Goal: Task Accomplishment & Management: Complete application form

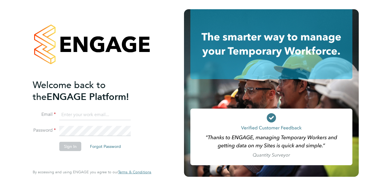
type input "[PERSON_NAME][EMAIL_ADDRESS][PERSON_NAME][DOMAIN_NAME]"
click at [70, 146] on button "Sign In" at bounding box center [70, 146] width 22 height 9
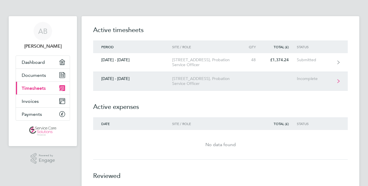
click at [149, 79] on div "[DATE] - [DATE]" at bounding box center [132, 78] width 79 height 5
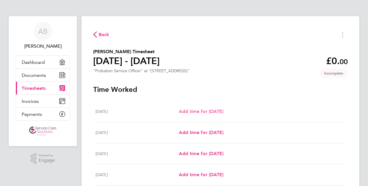
click at [189, 110] on span "Add time for [DATE]" at bounding box center [201, 111] width 45 height 5
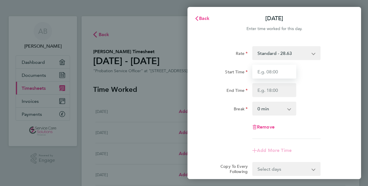
click at [258, 75] on input "Start Time" at bounding box center [274, 72] width 44 height 14
type input "08:30"
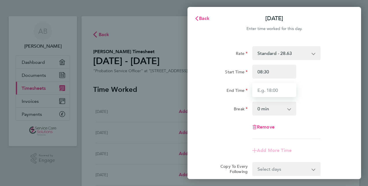
type input "16:00"
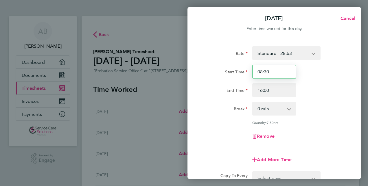
drag, startPoint x: 270, startPoint y: 74, endPoint x: 265, endPoint y: 72, distance: 5.7
click at [265, 72] on input "08:30" at bounding box center [274, 72] width 44 height 14
type input "08:00"
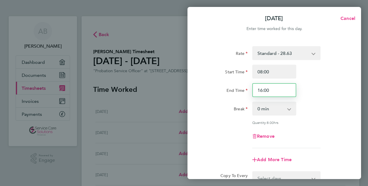
drag, startPoint x: 271, startPoint y: 92, endPoint x: 259, endPoint y: 91, distance: 12.5
click at [259, 91] on input "16:00" at bounding box center [274, 90] width 44 height 14
type input "19:00"
click at [331, 108] on div "Break 0 min 15 min 30 min 45 min 60 min 75 min 90 min" at bounding box center [274, 109] width 146 height 14
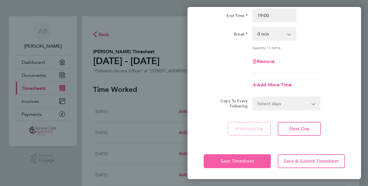
click at [226, 159] on span "Save Timesheet" at bounding box center [237, 162] width 34 height 6
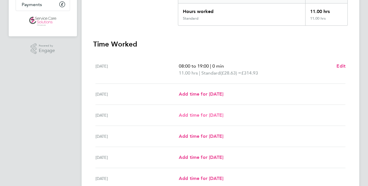
scroll to position [116, 0]
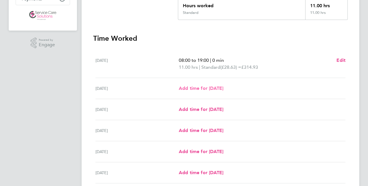
click at [211, 89] on span "Add time for Tue 23 Sep" at bounding box center [201, 88] width 45 height 5
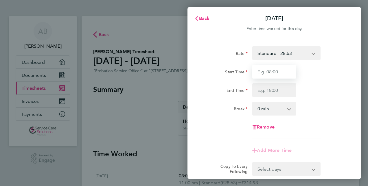
click at [266, 71] on input "Start Time" at bounding box center [274, 72] width 44 height 14
type input "08:00"
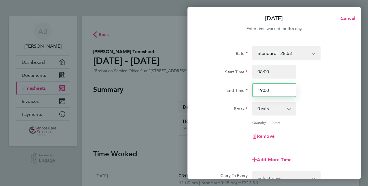
drag, startPoint x: 272, startPoint y: 92, endPoint x: 258, endPoint y: 92, distance: 13.9
click at [258, 92] on input "19:00" at bounding box center [274, 90] width 44 height 14
type input "15:00"
click at [299, 123] on div "Quantity: 11.00 hrs" at bounding box center [286, 122] width 68 height 5
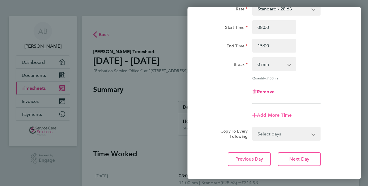
click at [275, 116] on span "Add More Time" at bounding box center [274, 115] width 35 height 5
select select "null"
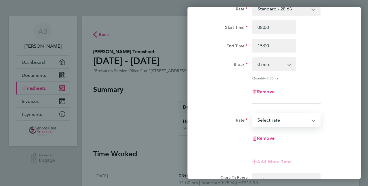
drag, startPoint x: 270, startPoint y: 119, endPoint x: 259, endPoint y: 122, distance: 11.3
click at [259, 122] on select "Standard - 28.63 Select rate" at bounding box center [283, 120] width 60 height 13
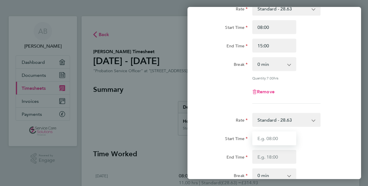
click at [262, 139] on input "Start Time" at bounding box center [274, 139] width 44 height 14
click at [259, 137] on input "Start Time" at bounding box center [274, 139] width 44 height 14
type input "17:00"
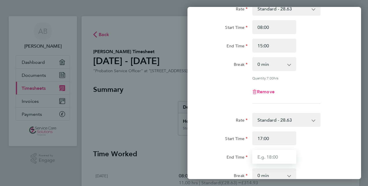
click at [267, 161] on input "End Time" at bounding box center [274, 157] width 44 height 14
type input "19:00"
click at [244, 146] on div "Start Time 17:00 End Time 19:00" at bounding box center [274, 148] width 146 height 32
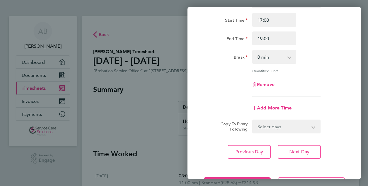
scroll to position [186, 0]
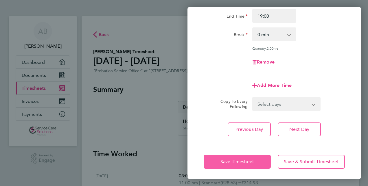
click at [231, 165] on button "Save Timesheet" at bounding box center [237, 162] width 67 height 14
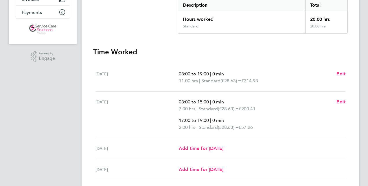
scroll to position [102, 0]
